Goal: Navigation & Orientation: Find specific page/section

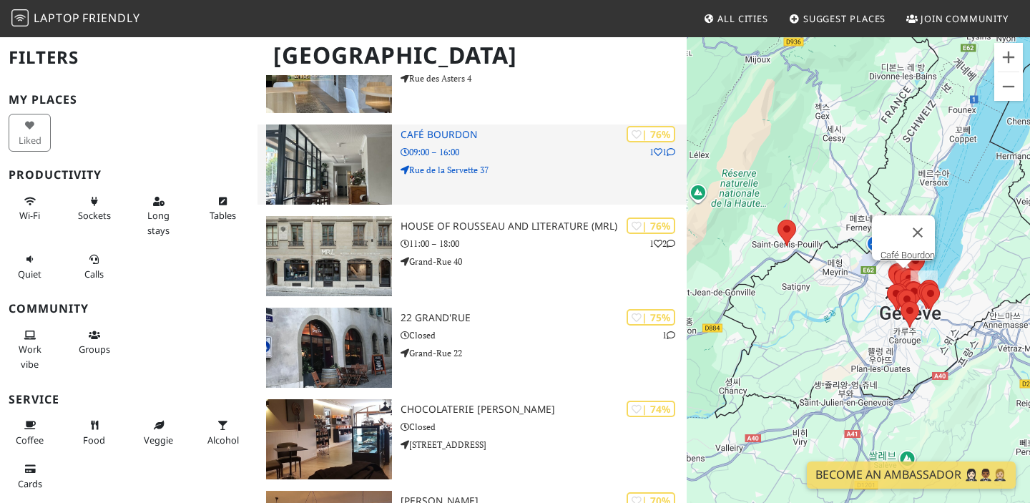
scroll to position [179, 0]
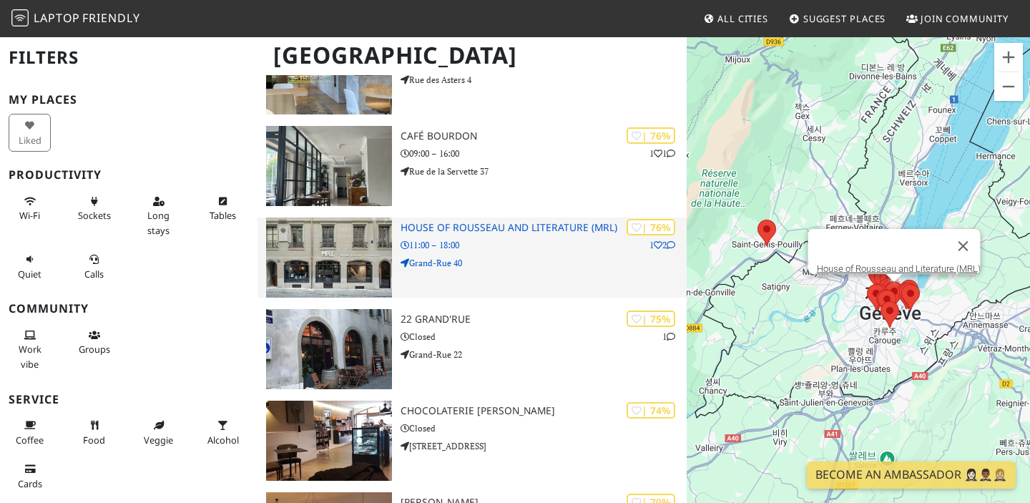
click at [508, 267] on p "Grand-Rue 40" at bounding box center [544, 263] width 286 height 14
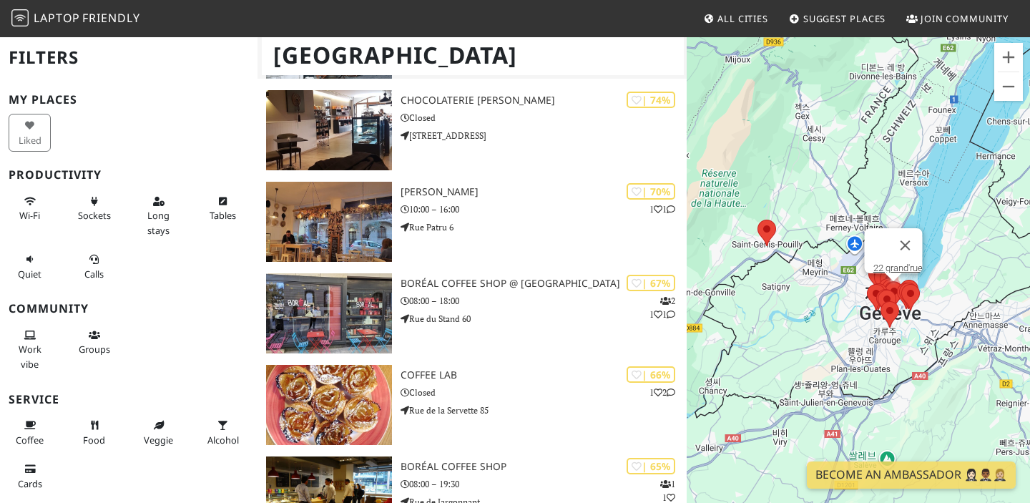
scroll to position [491, 0]
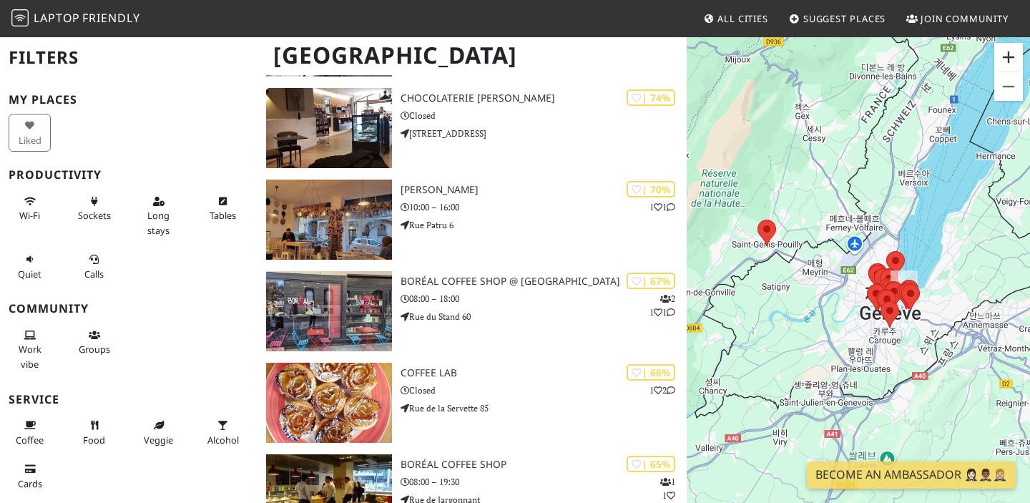
click at [1011, 52] on button "확대" at bounding box center [1008, 57] width 29 height 29
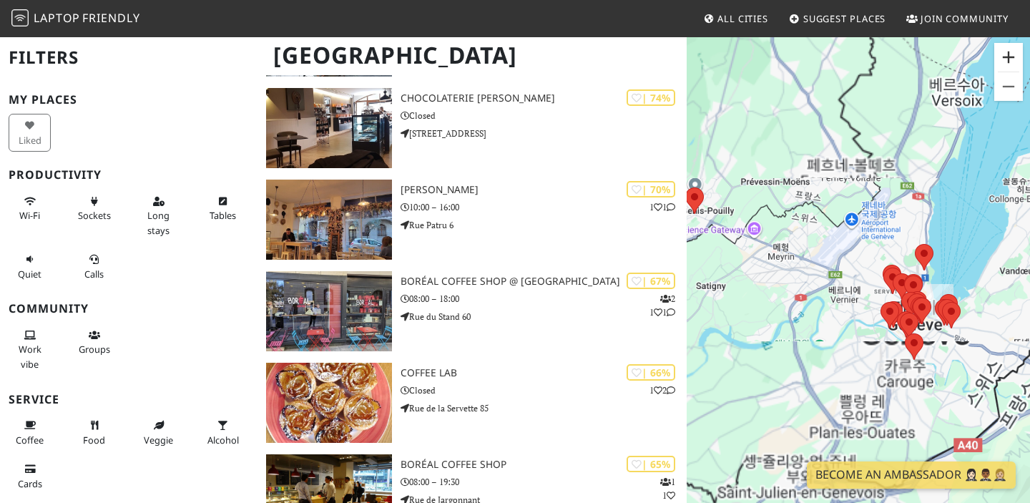
click at [1011, 52] on button "확대" at bounding box center [1008, 57] width 29 height 29
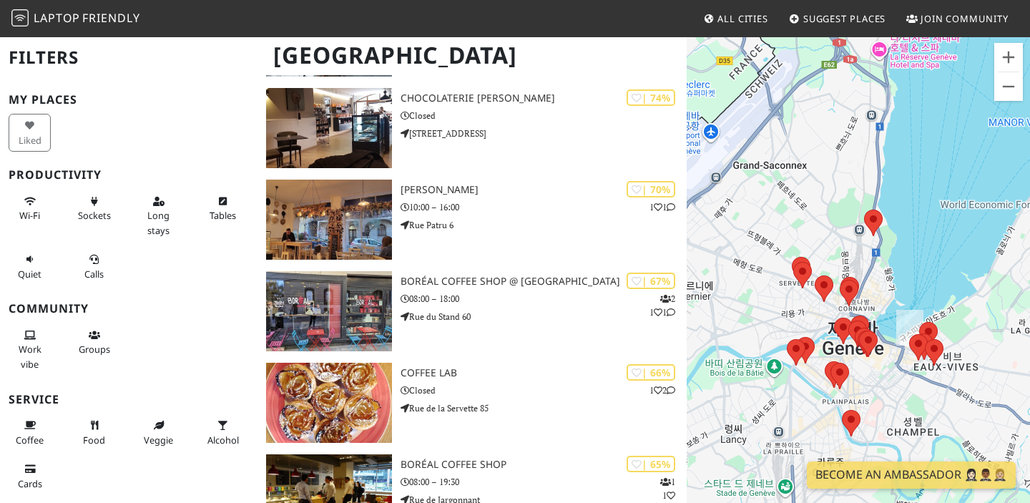
drag, startPoint x: 944, startPoint y: 200, endPoint x: 785, endPoint y: 183, distance: 159.7
click at [786, 183] on div at bounding box center [858, 287] width 343 height 503
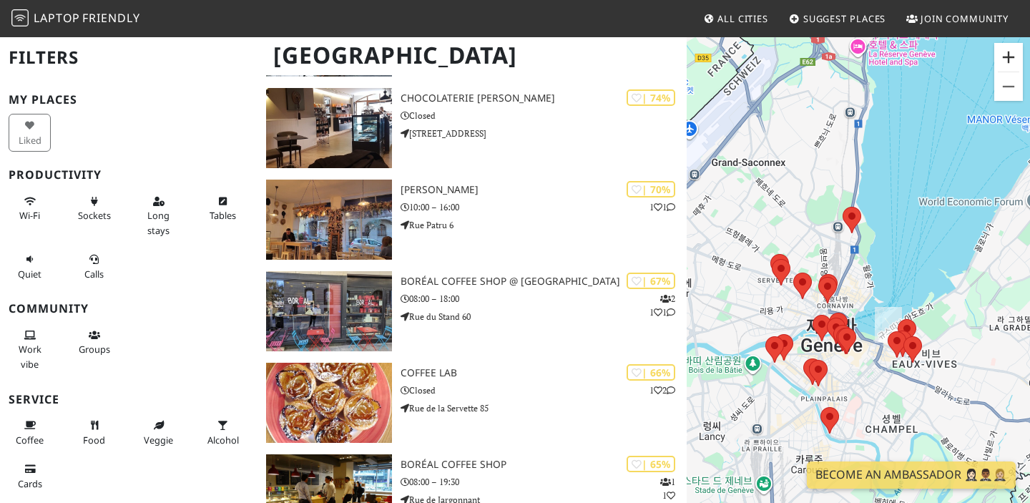
click at [1001, 59] on button "확대" at bounding box center [1008, 57] width 29 height 29
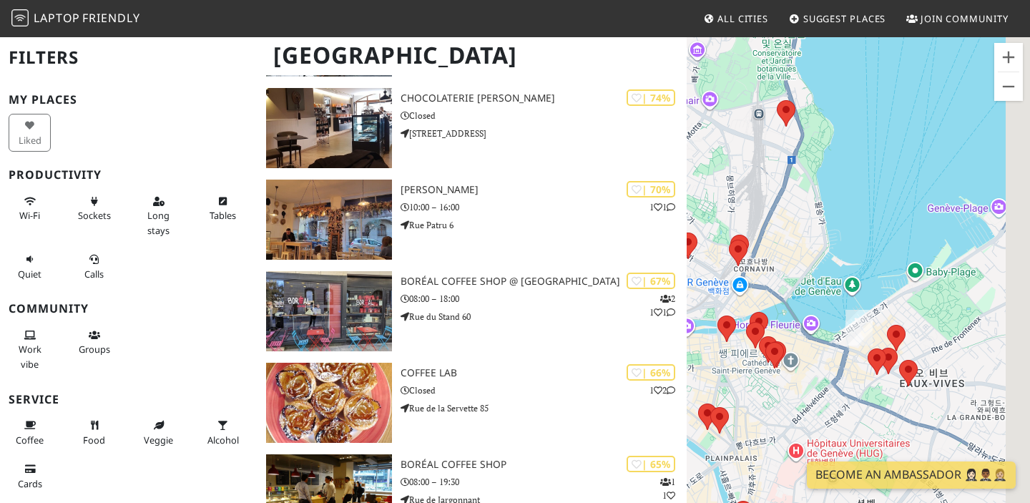
drag, startPoint x: 928, startPoint y: 247, endPoint x: 867, endPoint y: 194, distance: 80.6
click at [867, 194] on div at bounding box center [858, 287] width 343 height 503
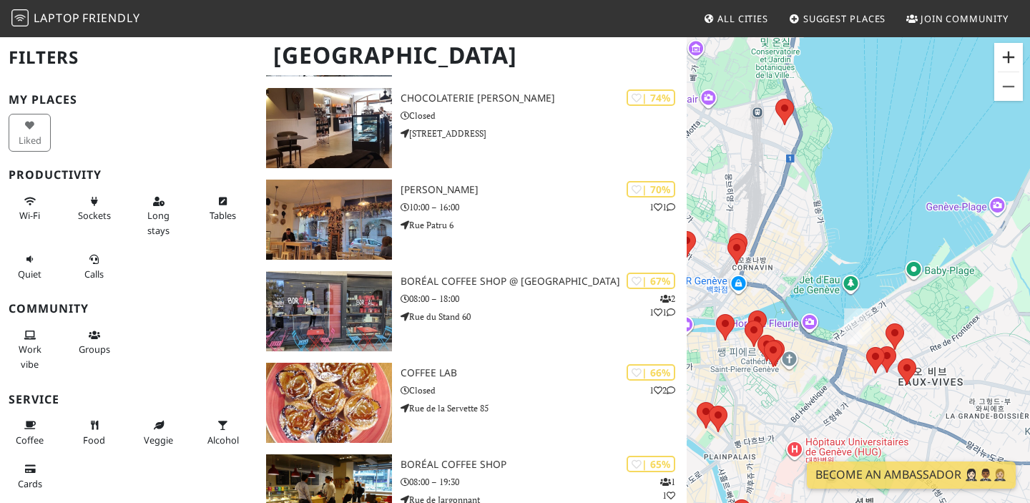
click at [1001, 63] on button "확대" at bounding box center [1008, 57] width 29 height 29
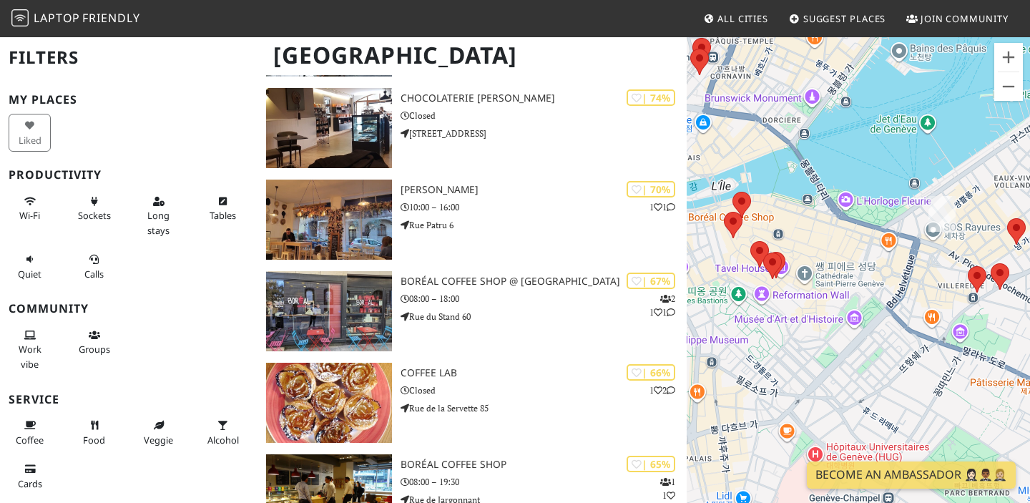
drag, startPoint x: 841, startPoint y: 247, endPoint x: 926, endPoint y: 74, distance: 192.6
click at [926, 73] on div at bounding box center [858, 287] width 343 height 503
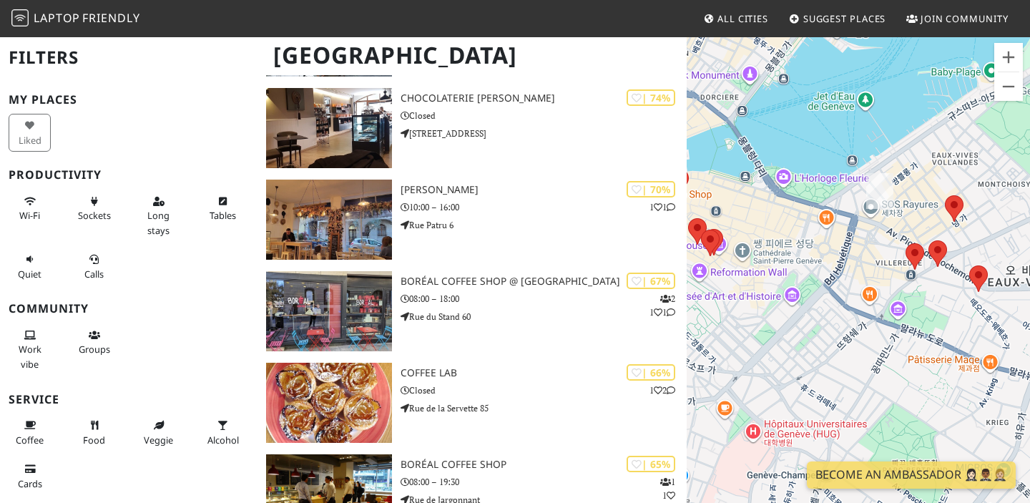
drag, startPoint x: 934, startPoint y: 167, endPoint x: 861, endPoint y: 140, distance: 77.9
click at [861, 140] on div at bounding box center [858, 287] width 343 height 503
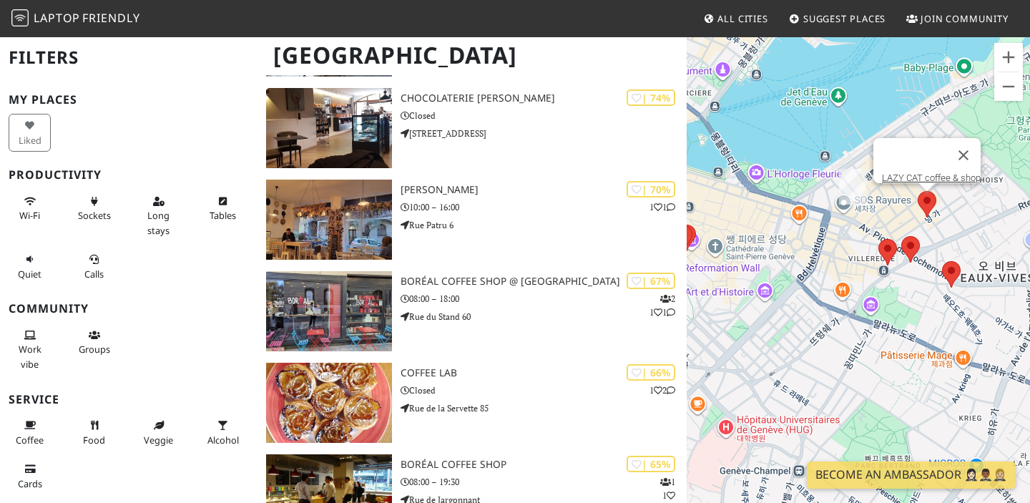
click at [918, 191] on area at bounding box center [918, 191] width 0 height 0
click at [878, 239] on area at bounding box center [878, 239] width 0 height 0
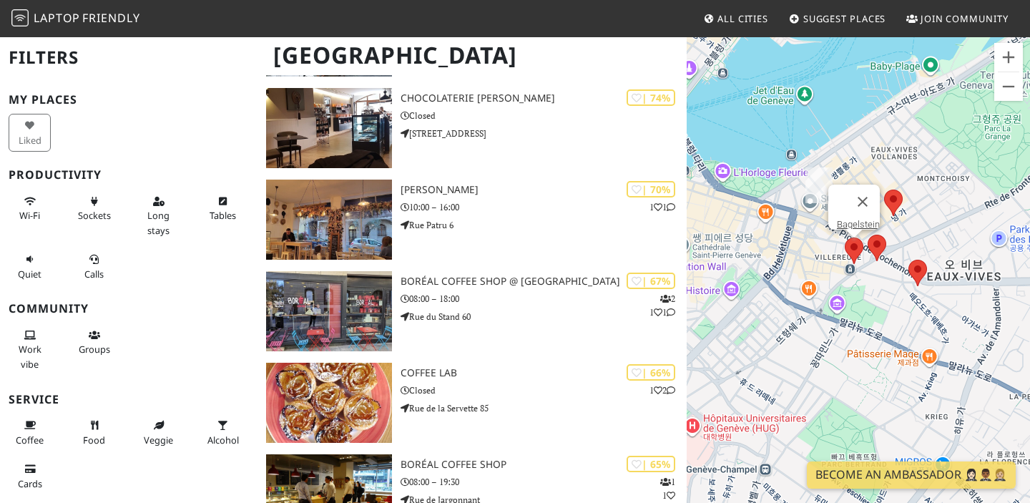
drag, startPoint x: 996, startPoint y: 255, endPoint x: 735, endPoint y: 252, distance: 261.8
click at [736, 253] on div "Bagelstein" at bounding box center [858, 287] width 343 height 503
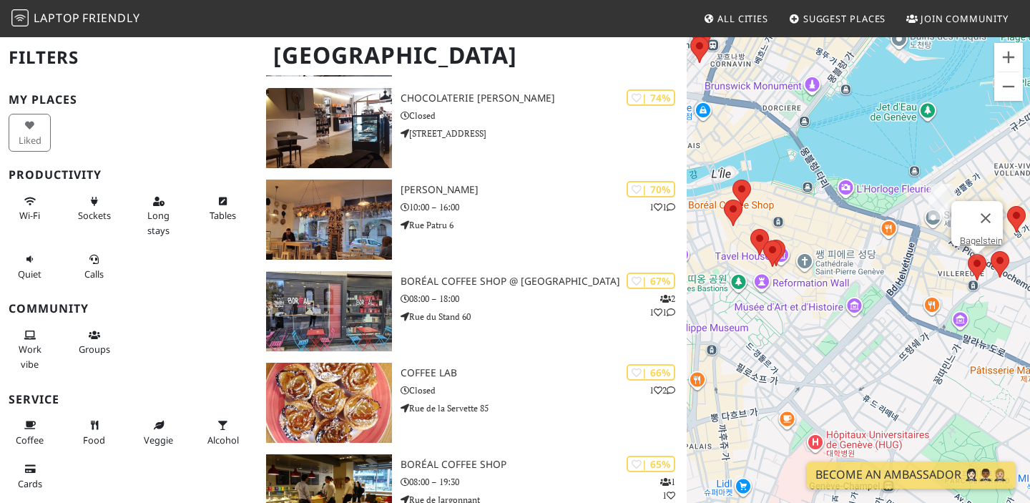
drag, startPoint x: 862, startPoint y: 286, endPoint x: 988, endPoint y: 304, distance: 127.2
click at [988, 304] on div "Bagelstein" at bounding box center [858, 287] width 343 height 503
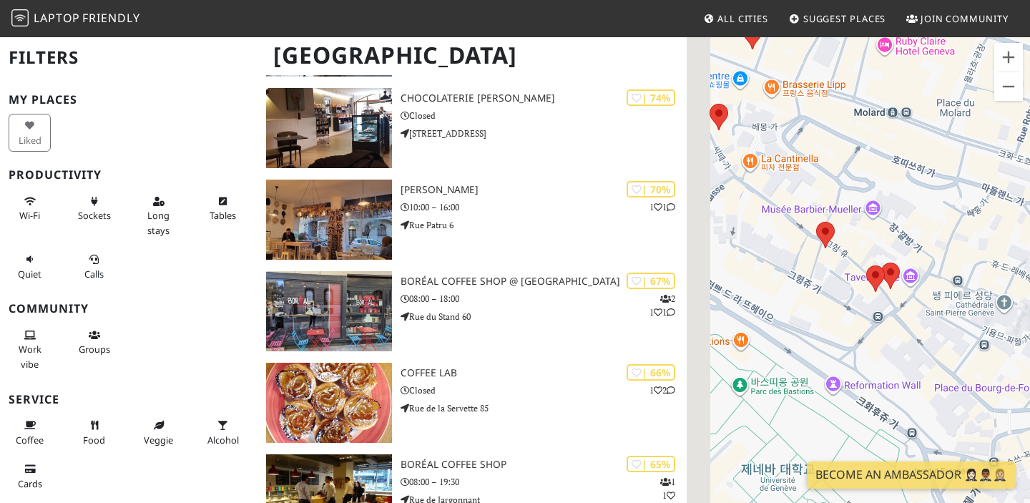
drag, startPoint x: 818, startPoint y: 270, endPoint x: 939, endPoint y: 227, distance: 128.1
click at [939, 227] on div "Bagelstein" at bounding box center [858, 287] width 343 height 503
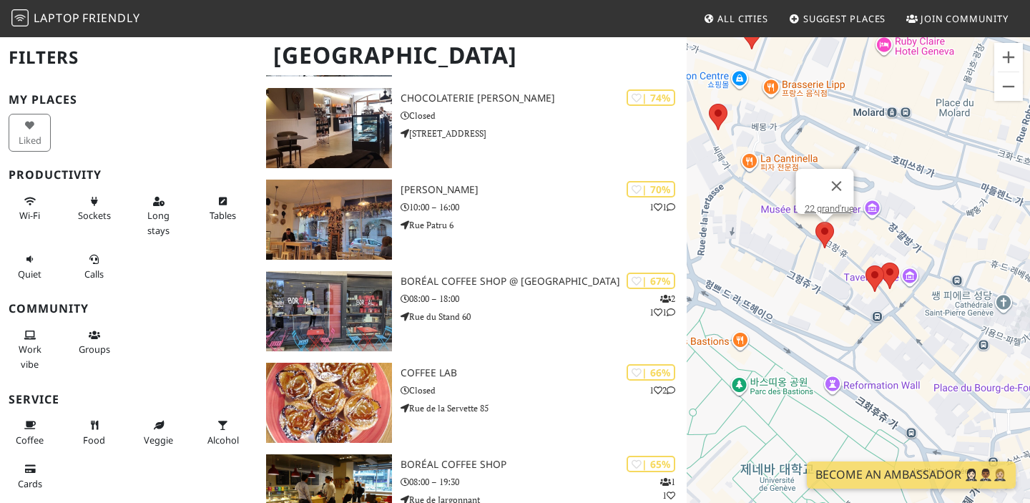
click at [816, 222] on area at bounding box center [816, 222] width 0 height 0
click at [817, 203] on link "22 grand'rue" at bounding box center [829, 208] width 49 height 11
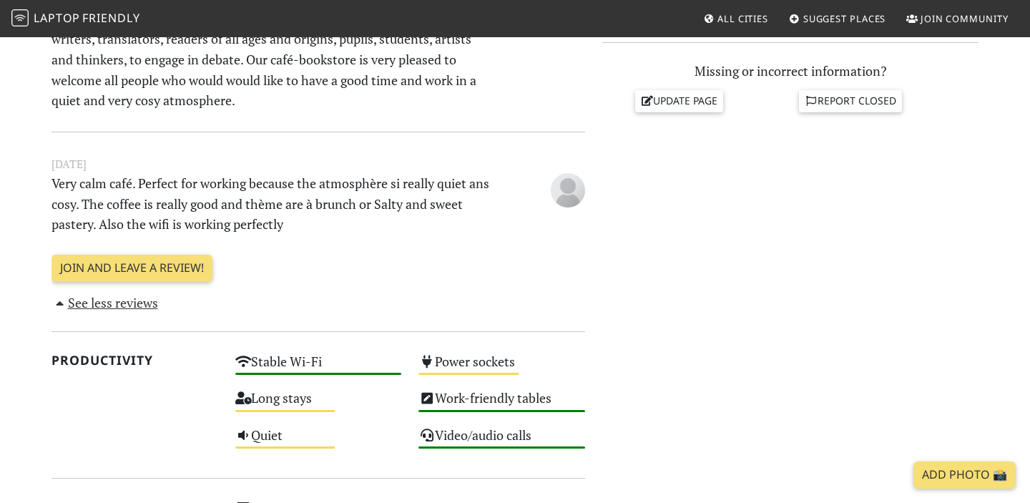
scroll to position [911, 0]
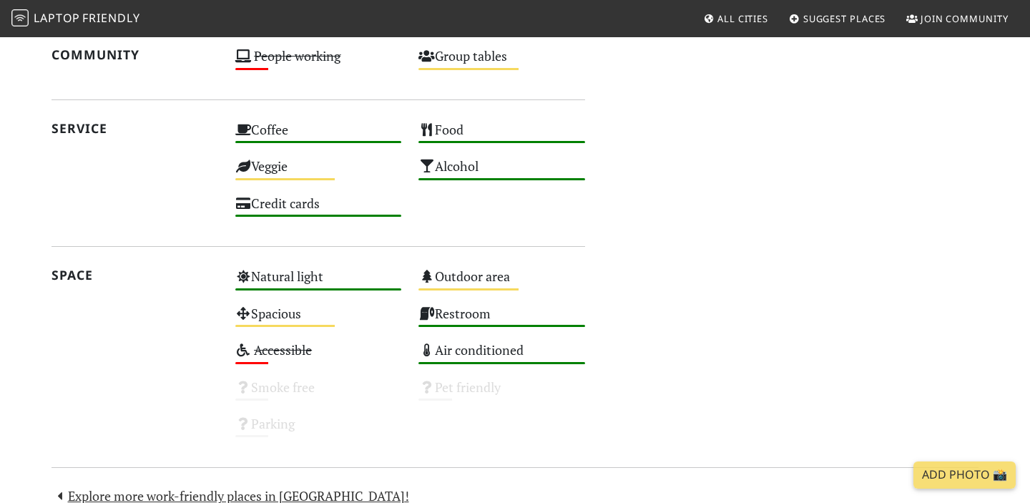
scroll to position [743, 0]
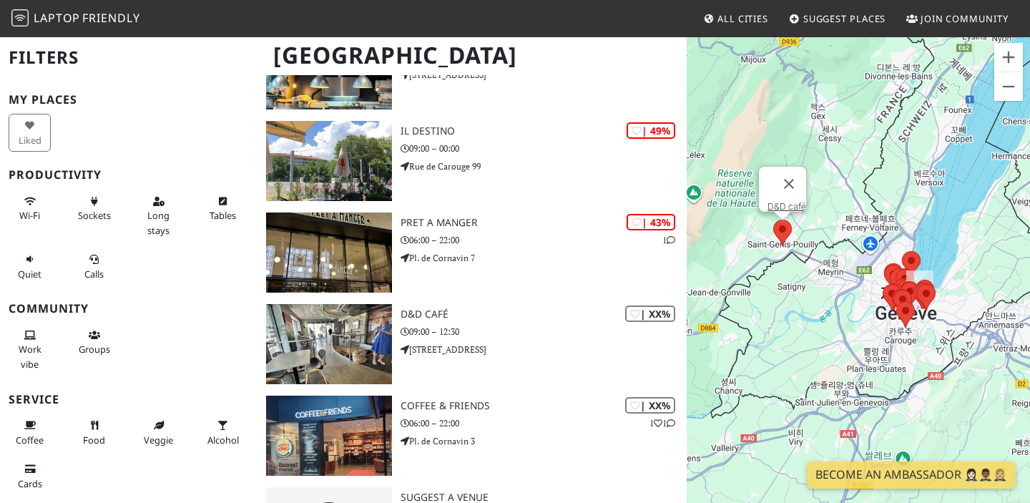
scroll to position [1816, 0]
